Goal: Entertainment & Leisure: Consume media (video, audio)

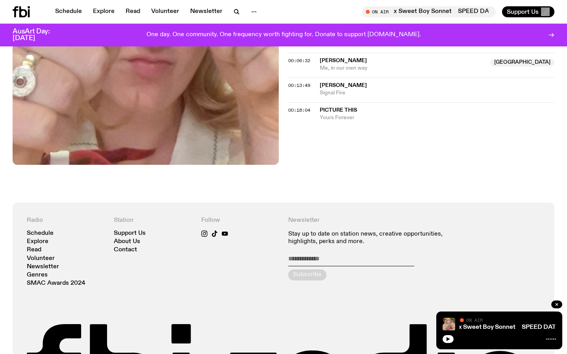
scroll to position [413, 0]
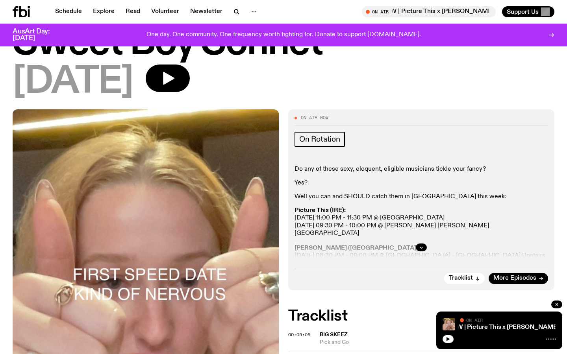
scroll to position [124, 0]
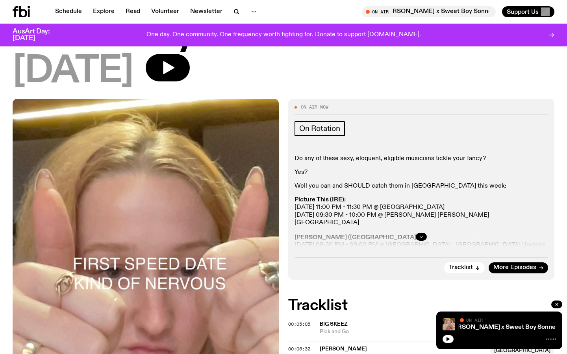
click at [423, 235] on icon "button" at bounding box center [421, 237] width 5 height 5
